Goal: Task Accomplishment & Management: Complete application form

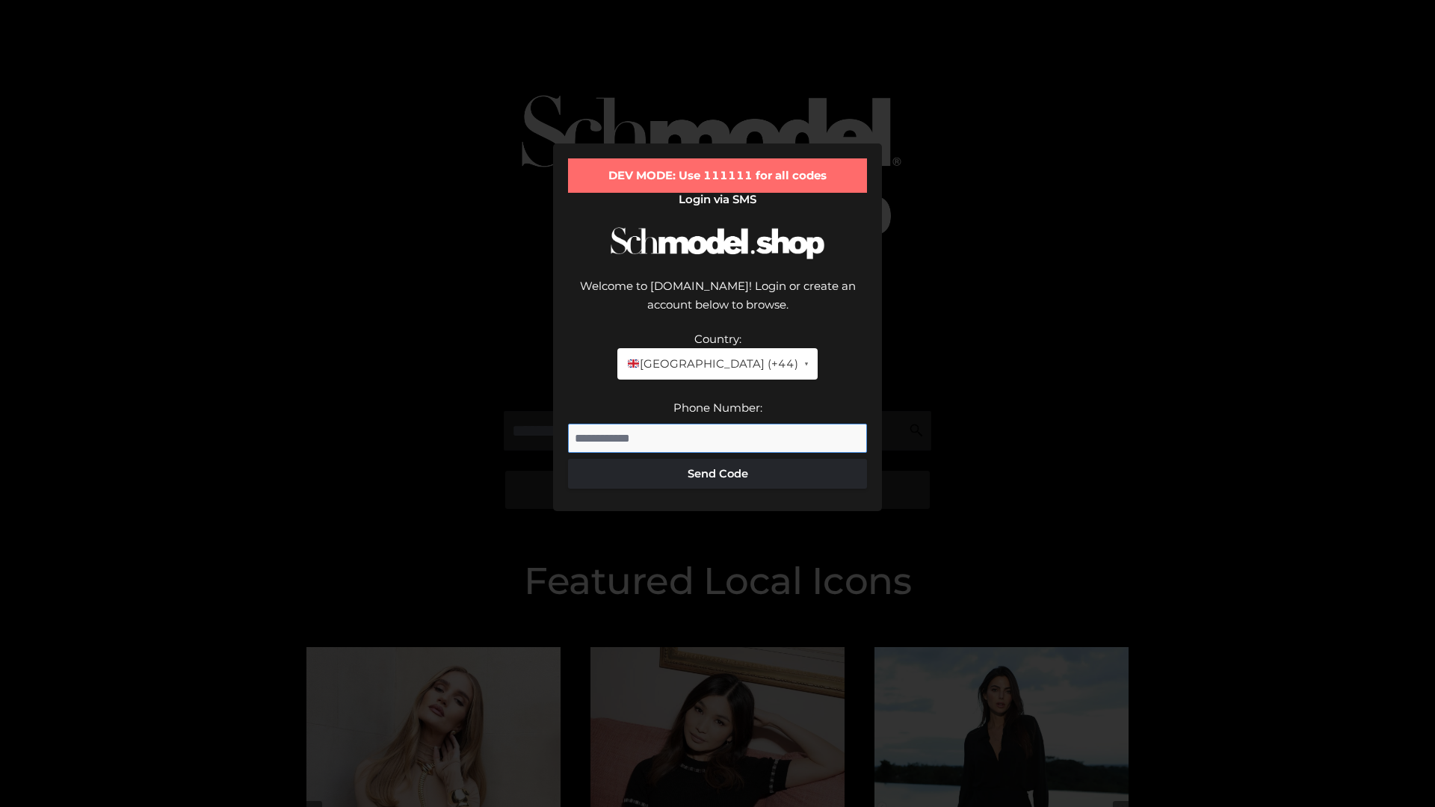
click at [718, 424] on input "Phone Number:" at bounding box center [717, 439] width 299 height 30
type input "**********"
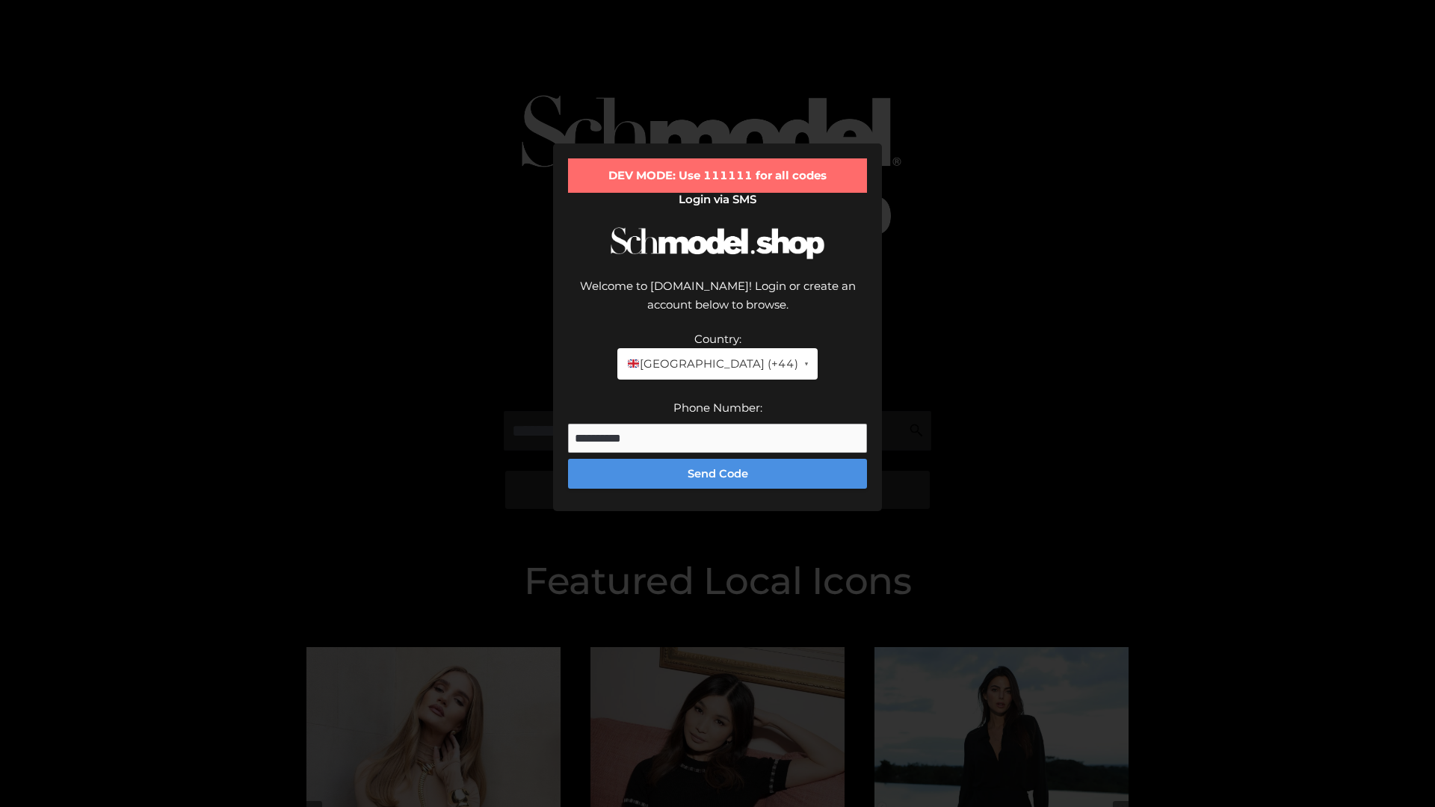
click at [718, 459] on button "Send Code" at bounding box center [717, 474] width 299 height 30
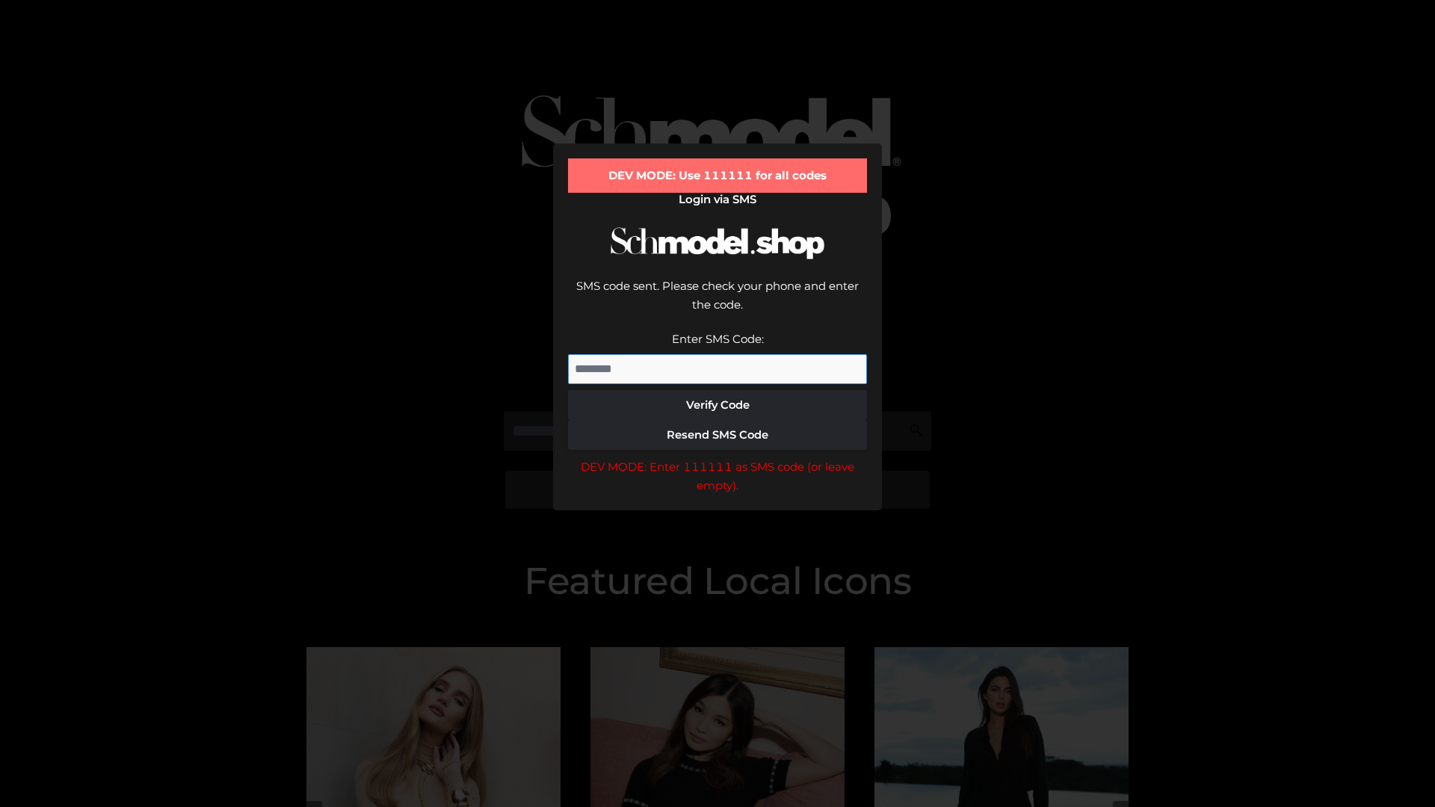
click at [718, 354] on input "Enter SMS Code:" at bounding box center [717, 369] width 299 height 30
type input "******"
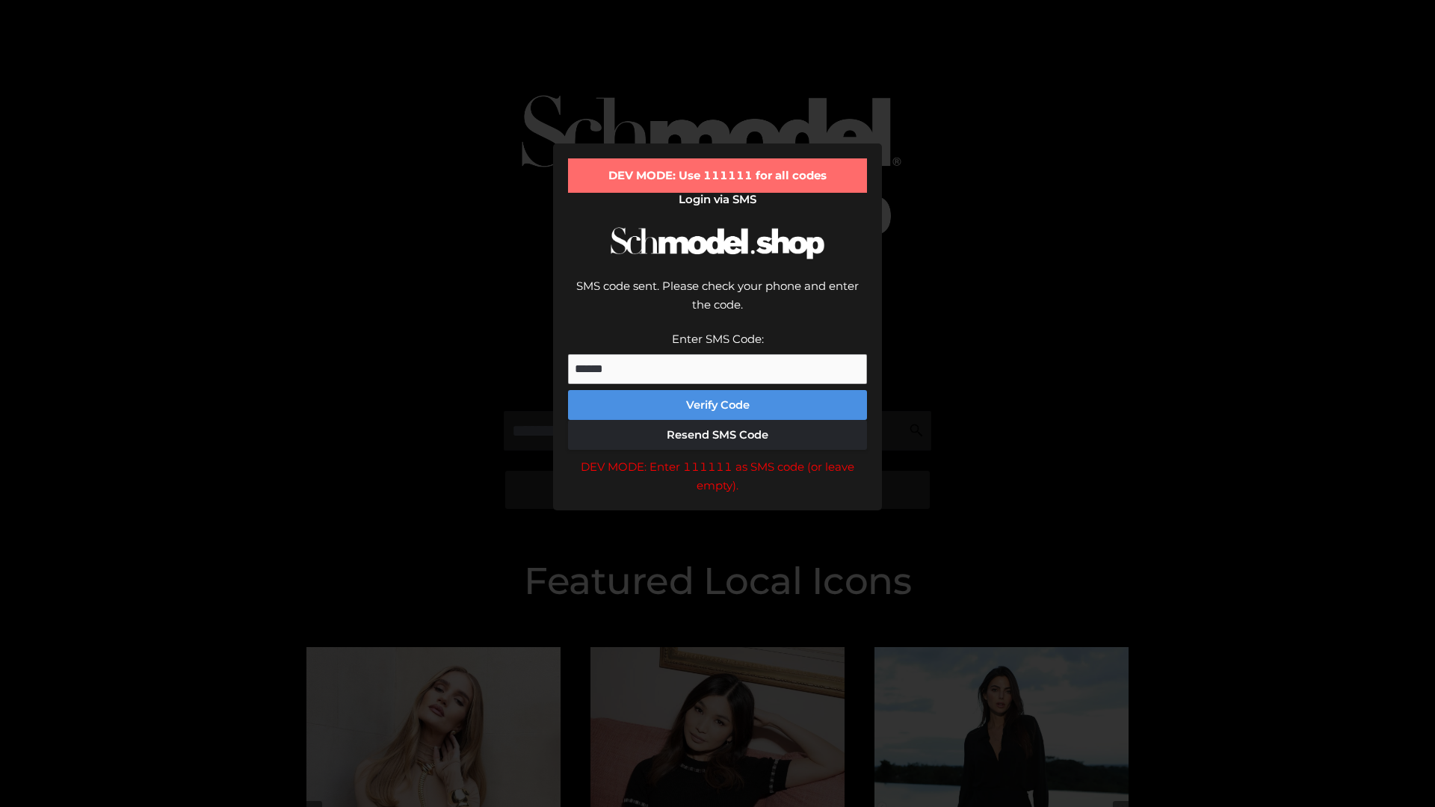
click at [718, 390] on button "Verify Code" at bounding box center [717, 405] width 299 height 30
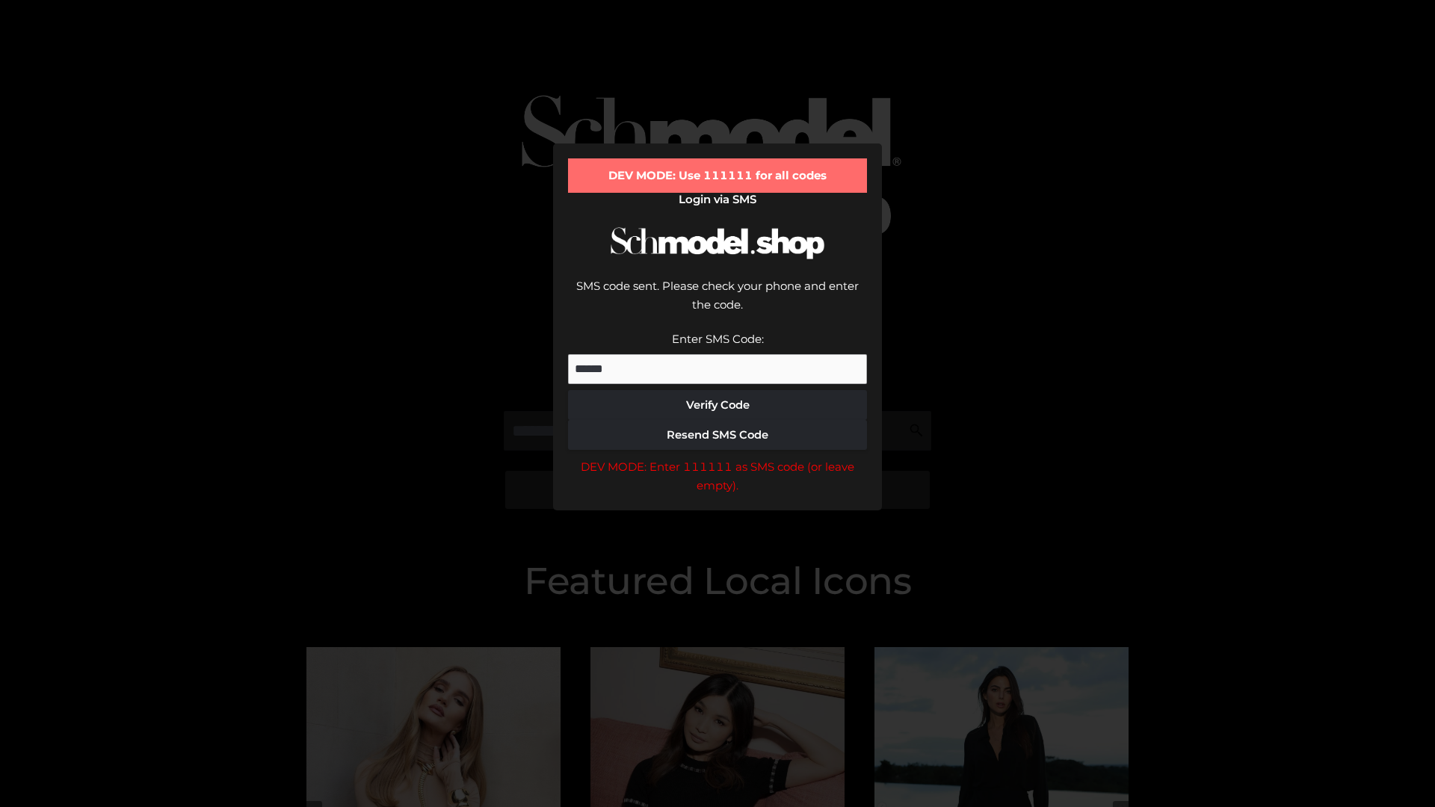
click at [718, 457] on div "DEV MODE: Enter 111111 as SMS code (or leave empty)." at bounding box center [717, 476] width 299 height 38
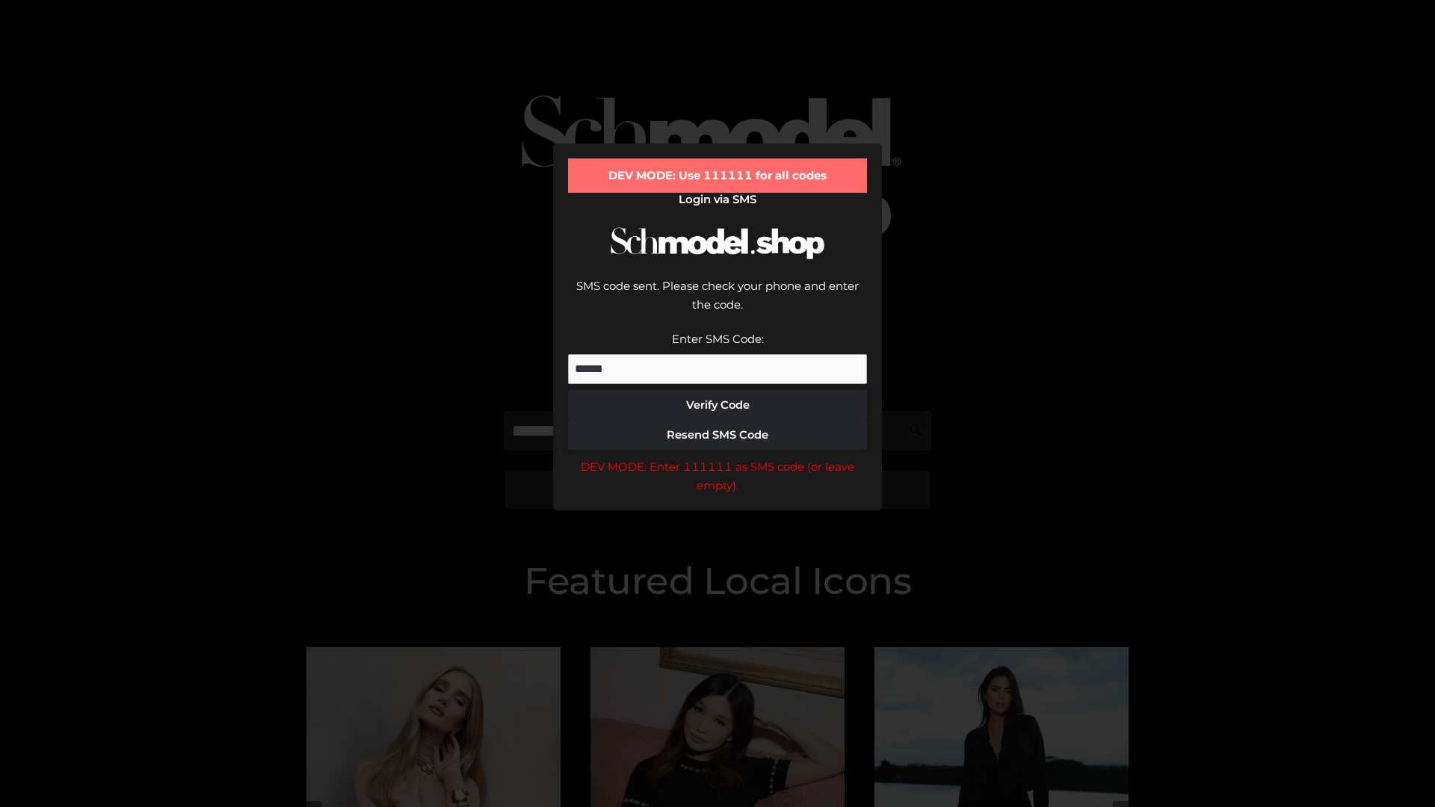
click at [718, 457] on div "DEV MODE: Enter 111111 as SMS code (or leave empty)." at bounding box center [717, 476] width 299 height 38
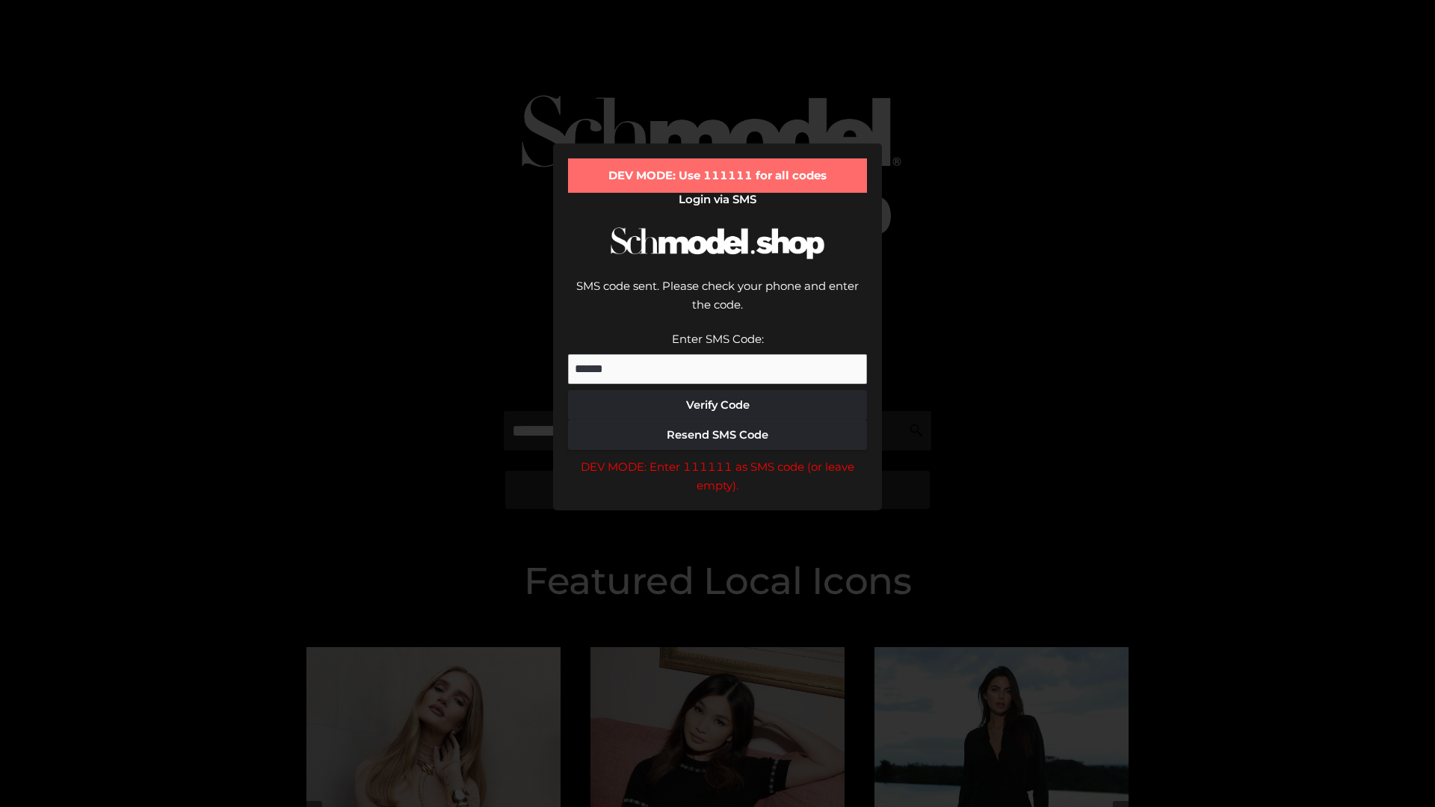
click at [718, 457] on div "DEV MODE: Enter 111111 as SMS code (or leave empty)." at bounding box center [717, 476] width 299 height 38
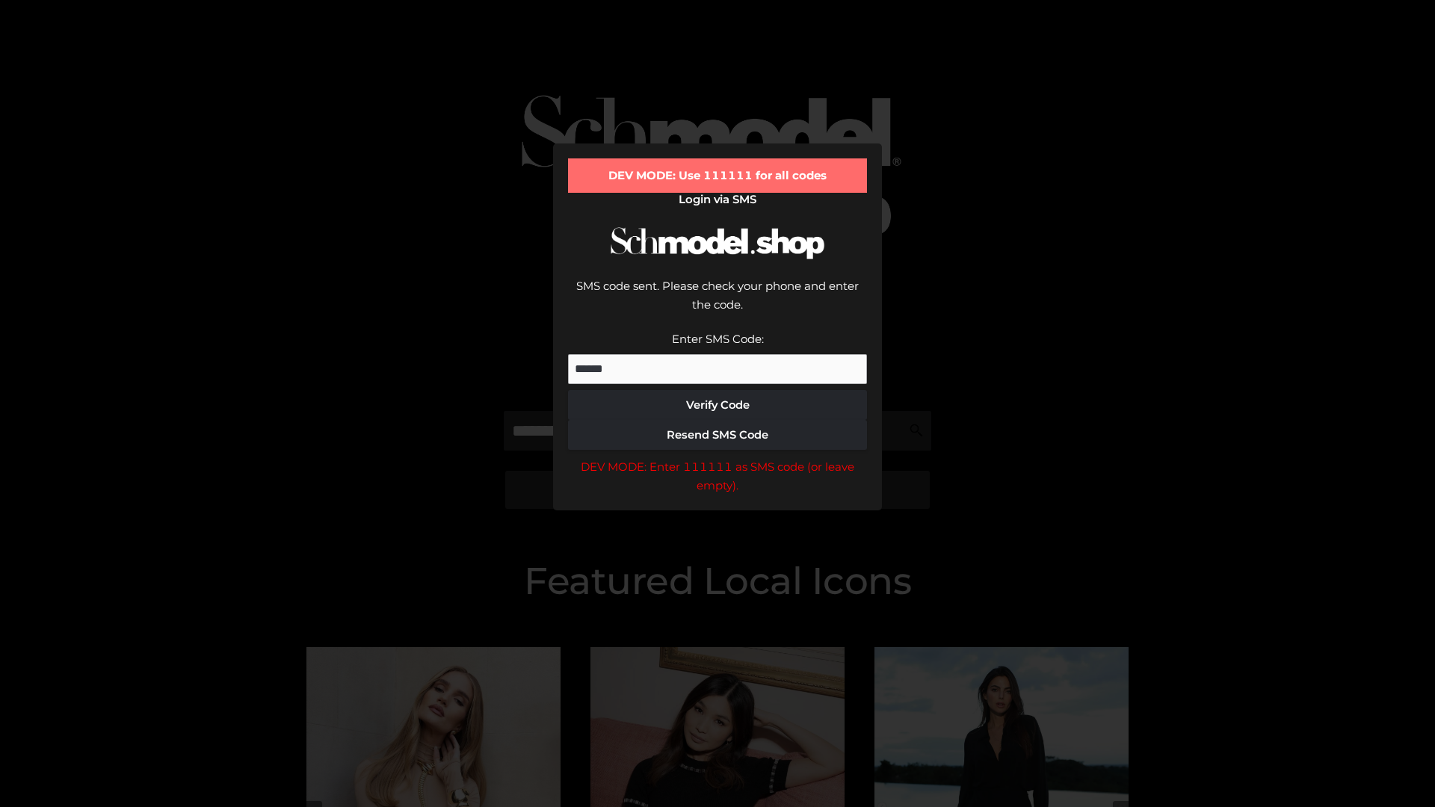
click at [718, 457] on div "DEV MODE: Enter 111111 as SMS code (or leave empty)." at bounding box center [717, 476] width 299 height 38
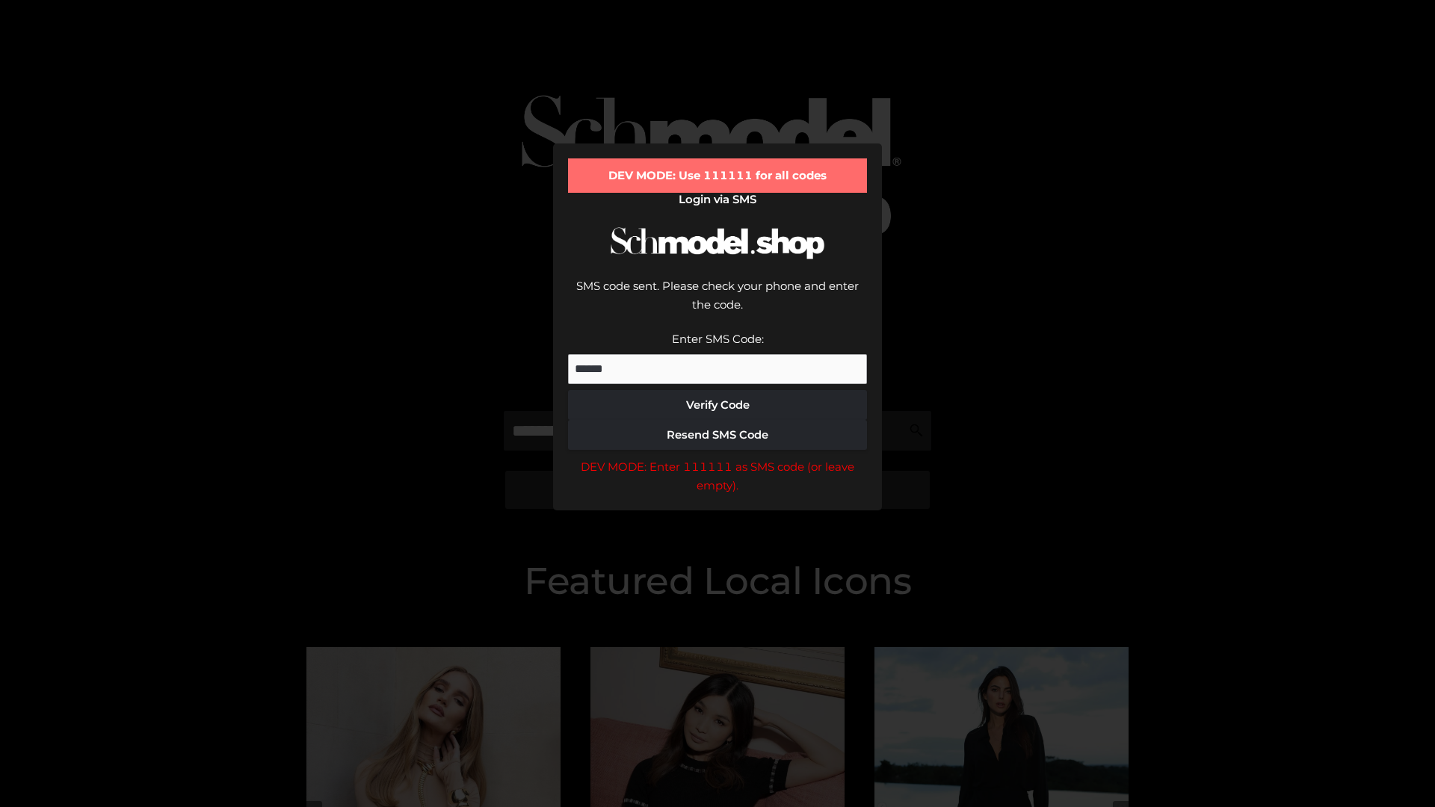
click at [718, 457] on div "DEV MODE: Enter 111111 as SMS code (or leave empty)." at bounding box center [717, 476] width 299 height 38
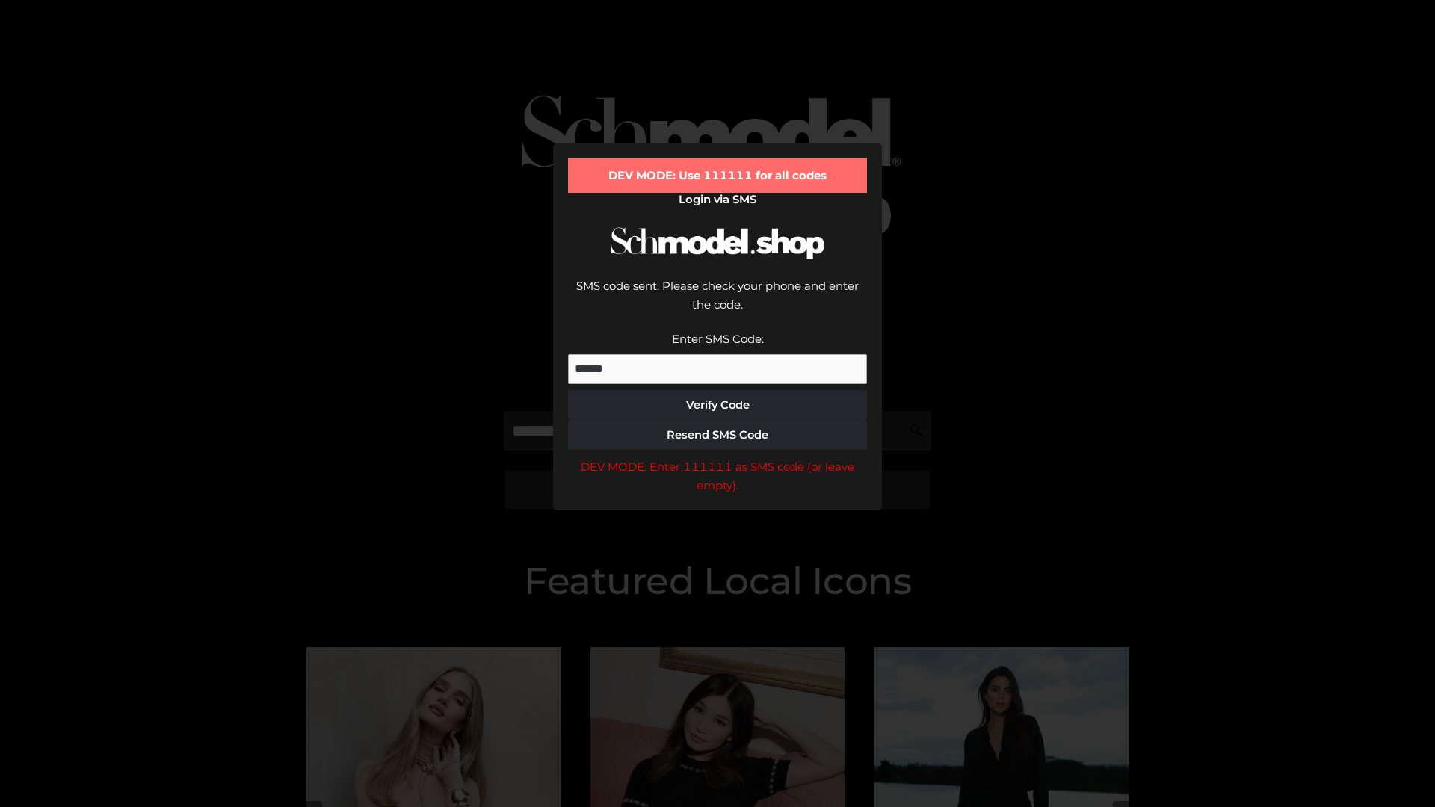
click at [718, 457] on div "DEV MODE: Enter 111111 as SMS code (or leave empty)." at bounding box center [717, 476] width 299 height 38
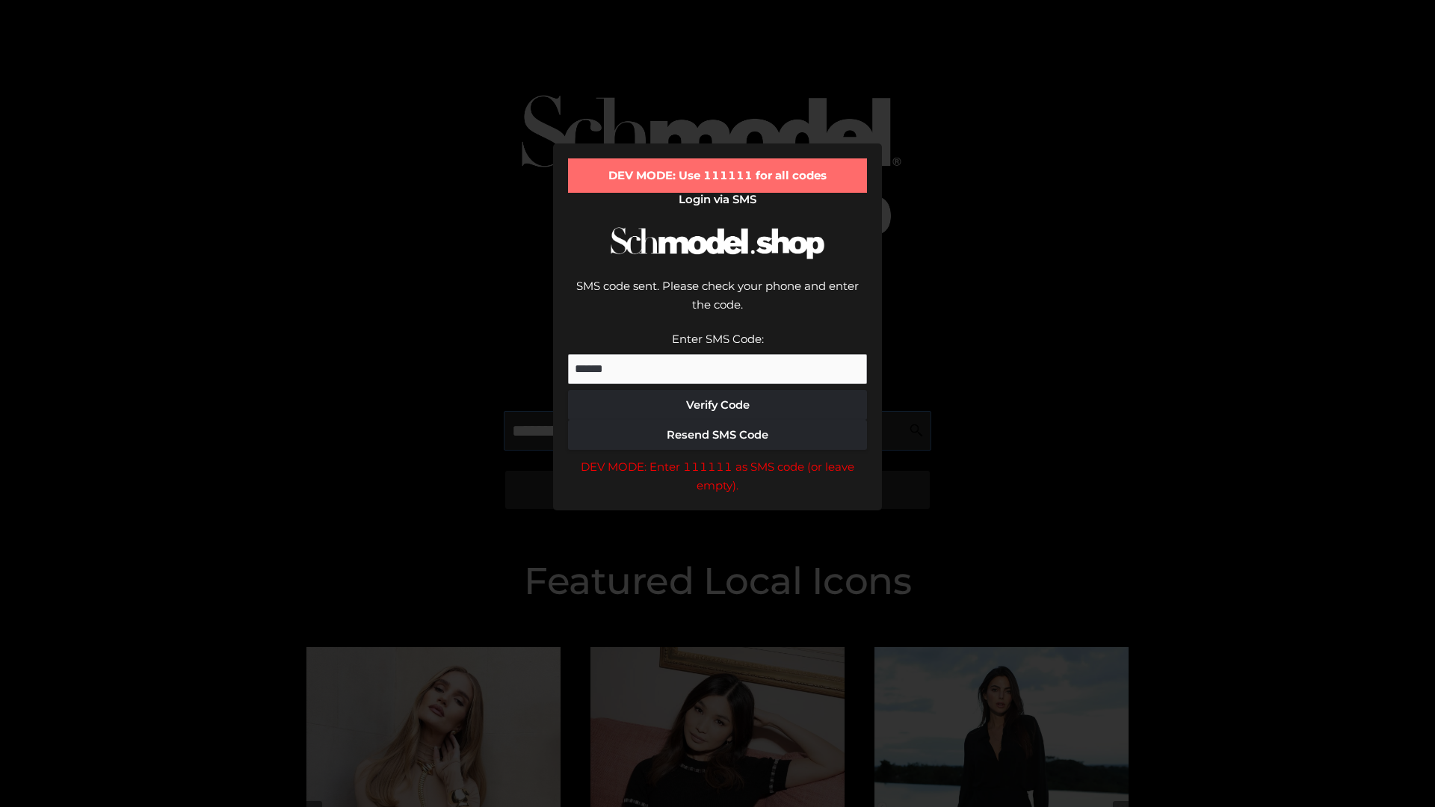
scroll to position [0, 77]
click at [718, 457] on div "DEV MODE: Enter 111111 as SMS code (or leave empty)." at bounding box center [717, 476] width 299 height 38
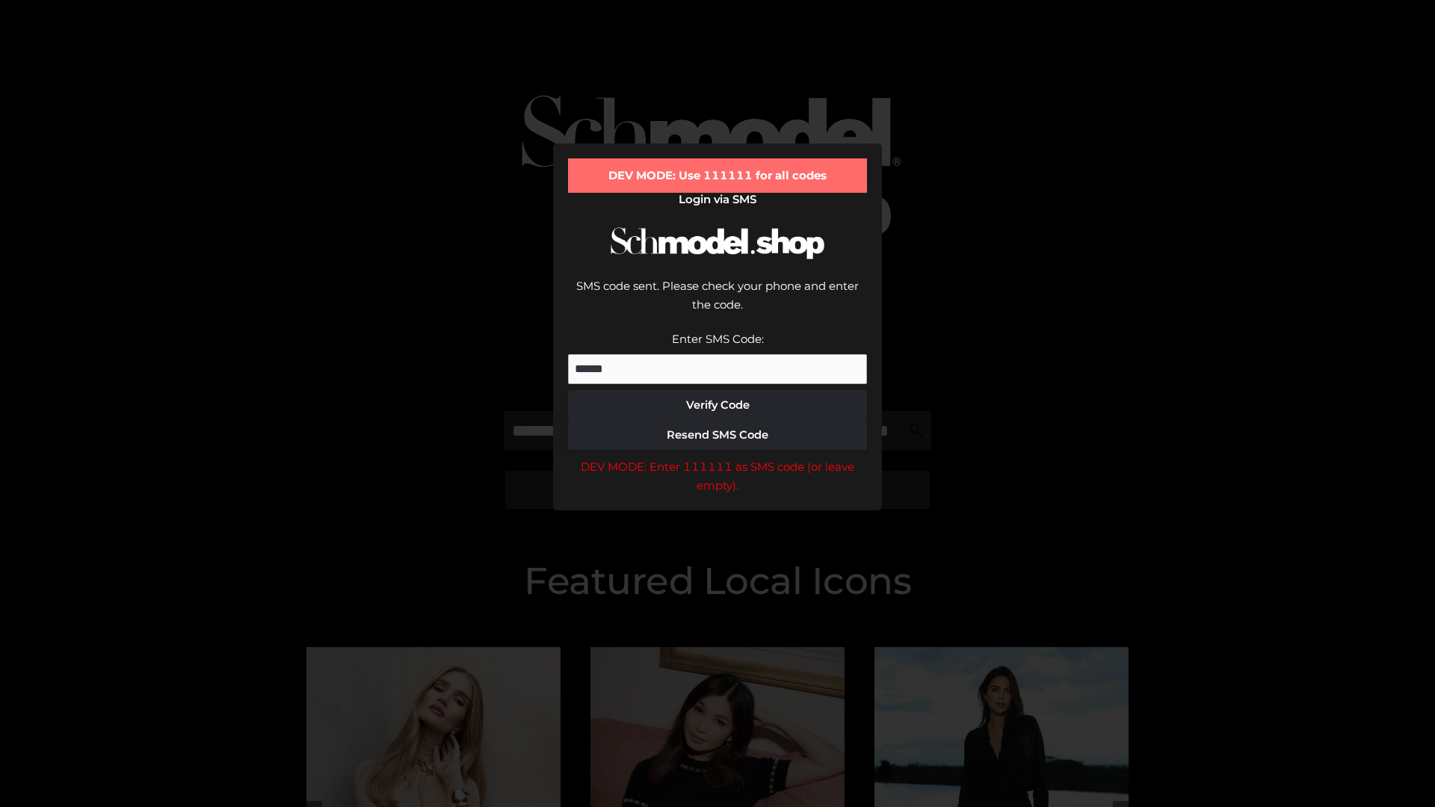
click at [718, 457] on div "DEV MODE: Enter 111111 as SMS code (or leave empty)." at bounding box center [717, 476] width 299 height 38
type input "**********"
